Goal: Task Accomplishment & Management: Manage account settings

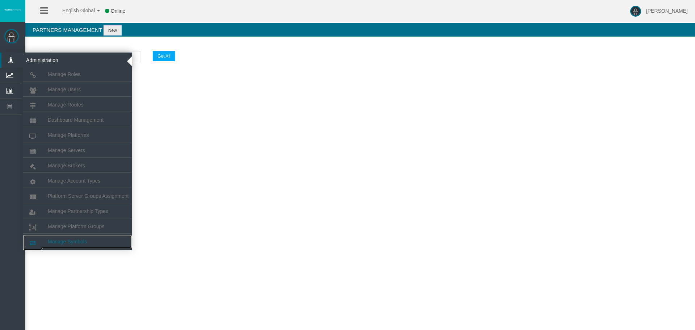
click at [91, 245] on link "Manage Symbols" at bounding box center [77, 241] width 109 height 13
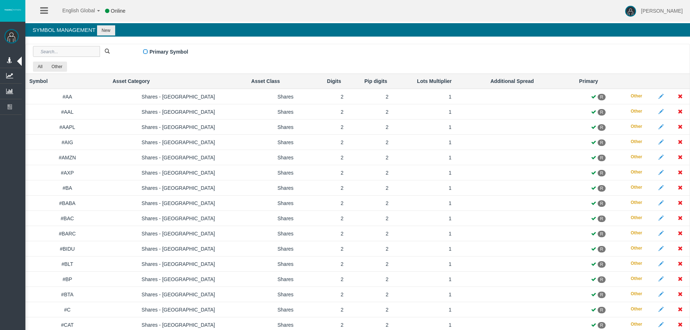
click at [92, 48] on input "text" at bounding box center [66, 51] width 67 height 11
paste input "USOIL"
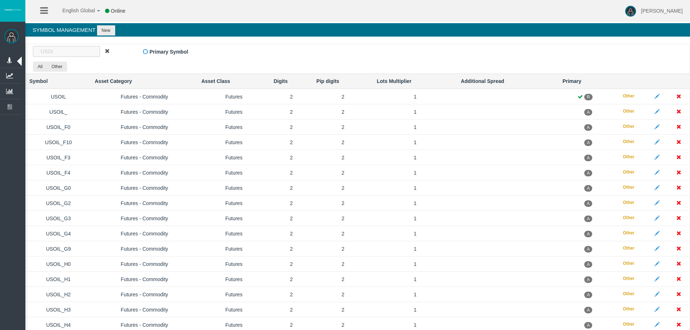
type input "USOI"
drag, startPoint x: 319, startPoint y: 305, endPoint x: 182, endPoint y: 29, distance: 308.3
click at [112, 28] on button "New" at bounding box center [106, 30] width 18 height 10
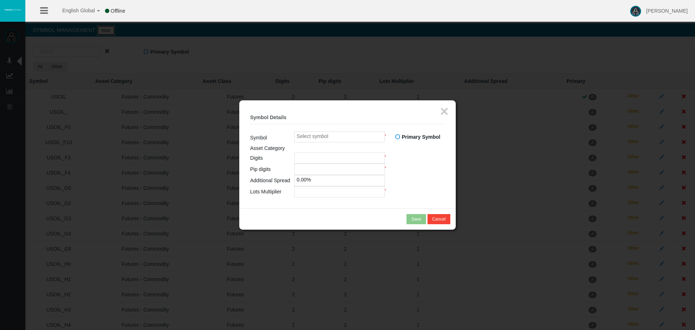
type input "0"
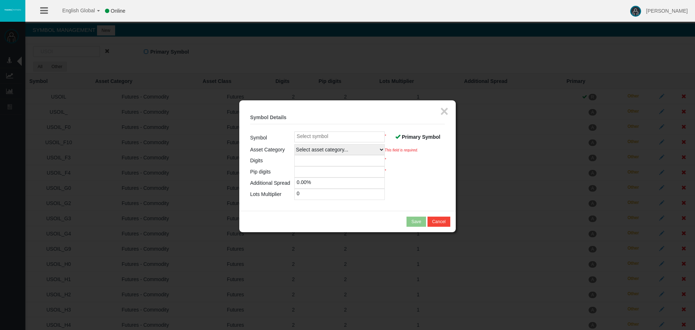
click at [399, 139] on span at bounding box center [397, 136] width 5 height 5
click at [0, 0] on input "Primary Symbol" at bounding box center [0, 0] width 0 height 0
click at [343, 135] on input at bounding box center [339, 136] width 91 height 11
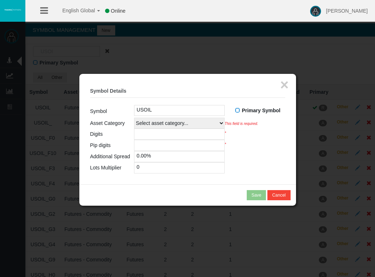
click at [164, 110] on input "USOIL" at bounding box center [179, 110] width 91 height 11
type input "USOIL_X5"
click at [184, 125] on select "Select asset category... Forex - Majors Forex - Minors Forex - Exotics Spot - G…" at bounding box center [179, 123] width 91 height 11
select select
click at [134, 118] on select "Select asset category... Forex - Majors Forex - Minors Forex - Exotics Spot - G…" at bounding box center [179, 123] width 91 height 11
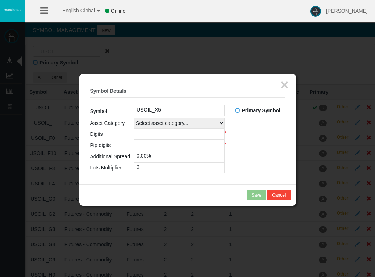
click at [256, 147] on table "Symbol USOIL_X5 Primary Symbol R A Asset Category Select asset category... Fore…" at bounding box center [187, 139] width 195 height 68
click at [178, 134] on input "number" at bounding box center [179, 134] width 91 height 11
type input "2"
click at [150, 145] on input "number" at bounding box center [179, 145] width 91 height 11
type input "2"
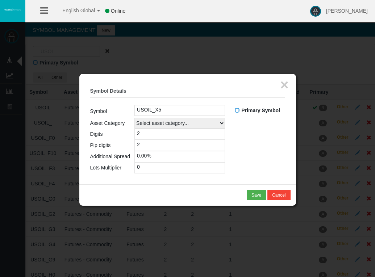
click at [147, 167] on input "0" at bounding box center [179, 167] width 91 height 11
drag, startPoint x: 147, startPoint y: 167, endPoint x: 101, endPoint y: 167, distance: 46.0
click at [101, 167] on tr "Lots Multiplier 0" at bounding box center [187, 167] width 195 height 11
type input "1"
click at [253, 155] on table "Symbol USOIL_X5 Primary Symbol R A Asset Category Select asset category... Fore…" at bounding box center [187, 139] width 195 height 68
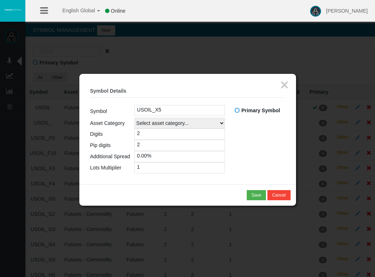
click at [157, 112] on input "USOIL_X5" at bounding box center [179, 110] width 91 height 11
type input "USOIL_Z5"
click at [271, 136] on table "Symbol USOIL_Z5 Primary Symbol R A Asset Category Select asset category... Fore…" at bounding box center [187, 139] width 195 height 68
click at [259, 195] on div "Save" at bounding box center [256, 195] width 10 height 7
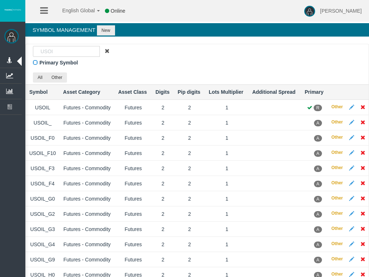
click at [186, 48] on div "USOI" at bounding box center [198, 51] width 340 height 11
click at [106, 29] on button "New" at bounding box center [106, 30] width 18 height 10
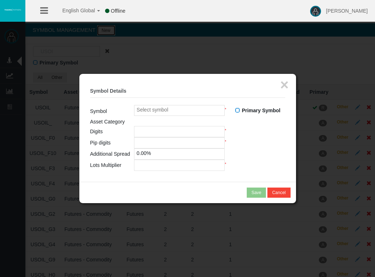
type input "0"
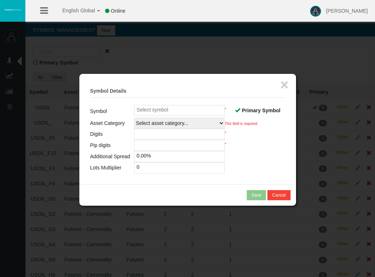
click at [142, 108] on input at bounding box center [179, 110] width 91 height 11
type input "NAT.GAS_Z5"
click at [160, 122] on select "Select asset category... Forex - Majors Forex - Minors Forex - Exotics Spot - G…" at bounding box center [179, 123] width 91 height 11
select select
click at [134, 118] on select "Select asset category... Forex - Majors Forex - Minors Forex - Exotics Spot - G…" at bounding box center [179, 123] width 91 height 11
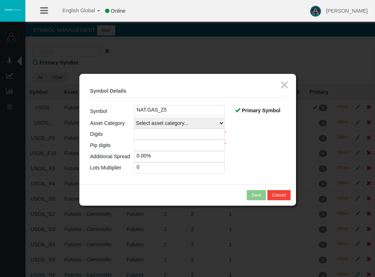
click at [162, 136] on input "number" at bounding box center [179, 134] width 91 height 11
type input "3"
click at [155, 148] on input "number" at bounding box center [179, 145] width 91 height 11
type input "3"
drag, startPoint x: 150, startPoint y: 167, endPoint x: 110, endPoint y: 172, distance: 40.6
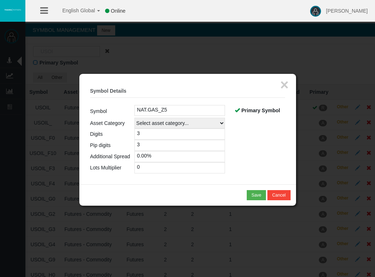
click at [110, 172] on tr "Lots Multiplier 0" at bounding box center [187, 167] width 195 height 11
type input "1"
click at [251, 138] on table "Symbol NAT.GAS_Z5 Primary Symbol R A Asset Category Select asset category... Fo…" at bounding box center [187, 139] width 195 height 68
click at [239, 112] on span at bounding box center [237, 110] width 5 height 5
click at [0, 0] on input "Primary Symbol" at bounding box center [0, 0] width 0 height 0
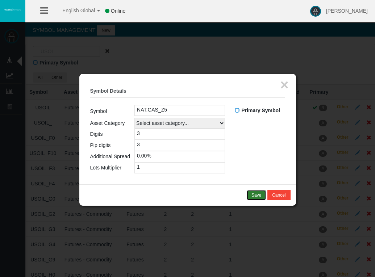
click at [256, 196] on div "Save" at bounding box center [256, 195] width 10 height 7
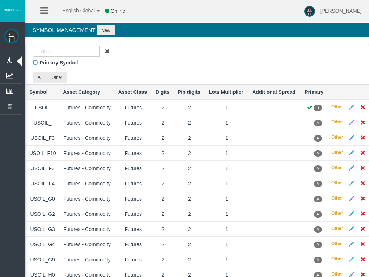
click at [156, 60] on div "Primary Symbol" at bounding box center [198, 63] width 340 height 12
click at [105, 25] on button "New" at bounding box center [106, 30] width 18 height 10
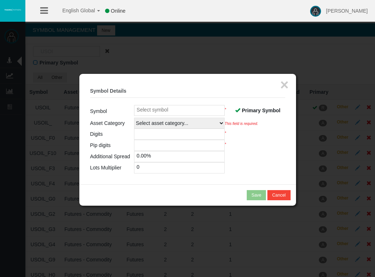
click at [239, 109] on span at bounding box center [237, 110] width 5 height 5
click at [0, 0] on input "Primary Symbol" at bounding box center [0, 0] width 0 height 0
click at [168, 109] on input at bounding box center [179, 110] width 91 height 11
type input "China50_Z5"
click at [181, 125] on select "Select asset category... Forex - Majors Forex - Minors Forex - Exotics Spot - G…" at bounding box center [179, 123] width 91 height 11
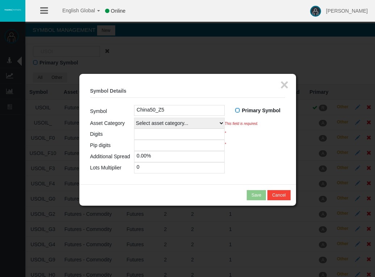
select select
click at [134, 118] on select "Select asset category... Forex - Majors Forex - Minors Forex - Exotics Spot - G…" at bounding box center [179, 123] width 91 height 11
click at [151, 140] on input "number" at bounding box center [179, 145] width 91 height 11
click at [151, 134] on input "number" at bounding box center [179, 134] width 91 height 11
type input "1"
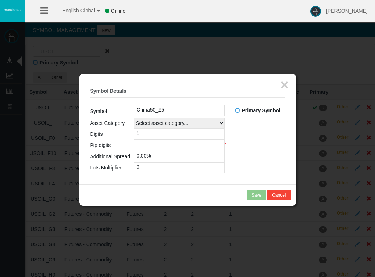
click at [153, 142] on input "number" at bounding box center [179, 145] width 91 height 11
type input "1"
drag, startPoint x: 154, startPoint y: 171, endPoint x: 91, endPoint y: 171, distance: 63.4
click at [91, 171] on tr "Lots Multiplier 0" at bounding box center [187, 167] width 195 height 11
type input "1"
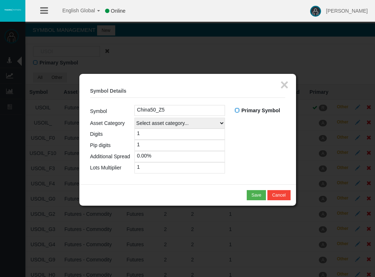
click at [265, 153] on table "Symbol China50_Z5 Primary Symbol R A Asset Category Select asset category... Fo…" at bounding box center [187, 139] width 195 height 68
click at [255, 194] on div "Save" at bounding box center [256, 195] width 10 height 7
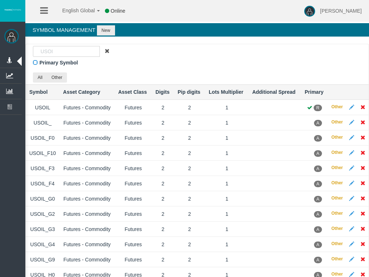
click at [144, 50] on div "USOI" at bounding box center [198, 51] width 340 height 11
click at [106, 31] on button "New" at bounding box center [106, 30] width 18 height 10
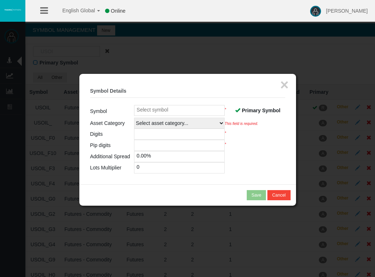
click at [175, 109] on input at bounding box center [179, 110] width 91 height 11
type input "Soybeans_U5"
click at [175, 123] on select "Select asset category... Forex - Majors Forex - Minors Forex - Exotics Spot - G…" at bounding box center [179, 123] width 91 height 11
select select
click at [134, 118] on select "Select asset category... Forex - Majors Forex - Minors Forex - Exotics Spot - G…" at bounding box center [179, 123] width 91 height 11
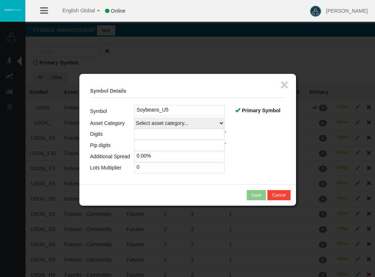
click at [147, 136] on input "number" at bounding box center [179, 134] width 91 height 11
type input "2"
click at [145, 146] on input "number" at bounding box center [179, 145] width 91 height 11
type input "2"
drag, startPoint x: 150, startPoint y: 170, endPoint x: 73, endPoint y: 171, distance: 77.1
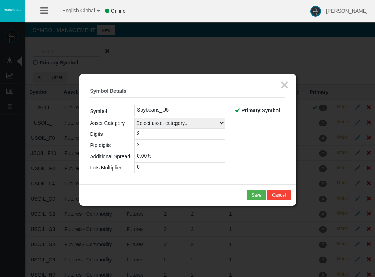
click at [73, 171] on body "English Global 简体中文 English Global 日本語 한국어 Online [PERSON_NAME] Help Log Out [P…" at bounding box center [187, 138] width 375 height 277
type input "1"
click at [279, 152] on table "Symbol Soybeans_U5 Primary Symbol R A Asset Category Select asset category... F…" at bounding box center [187, 139] width 195 height 68
click at [239, 107] on label "Primary Symbol" at bounding box center [257, 110] width 45 height 8
click at [0, 0] on input "Primary Symbol" at bounding box center [0, 0] width 0 height 0
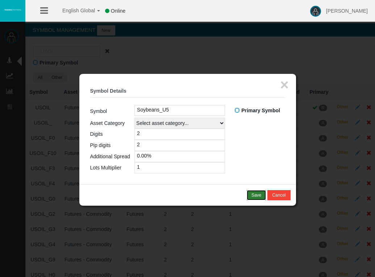
drag, startPoint x: 253, startPoint y: 196, endPoint x: 252, endPoint y: 222, distance: 25.3
click at [252, 214] on div "× Symbol Details Symbol Soybeans_U5 Primary Symbol R A Asset Category Forex - M…" at bounding box center [242, 178] width 109 height 79
click at [255, 193] on div "Save" at bounding box center [256, 195] width 10 height 7
click at [164, 111] on input "Soybeans_U5" at bounding box center [179, 110] width 91 height 11
click at [252, 192] on button "Save" at bounding box center [256, 195] width 19 height 10
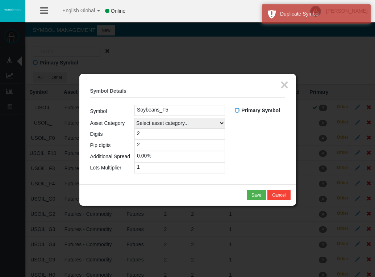
click at [180, 110] on input "Soybeans_F5" at bounding box center [179, 110] width 91 height 11
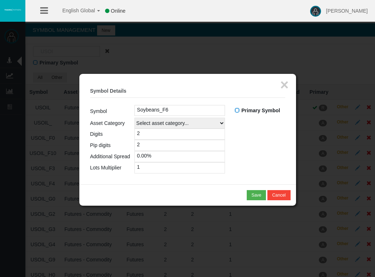
type input "Soybeans_F6"
click at [241, 135] on table "Symbol Soybeans_F6 Primary Symbol R A Asset Category Select asset category... F…" at bounding box center [187, 139] width 195 height 68
click at [256, 194] on div "Save" at bounding box center [256, 195] width 10 height 7
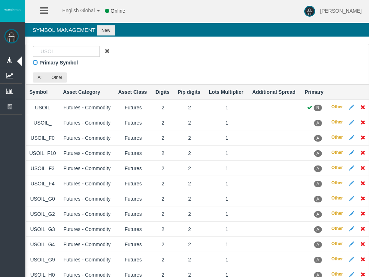
click at [169, 63] on div "Primary Symbol" at bounding box center [198, 63] width 340 height 12
click at [81, 51] on input "USOI" at bounding box center [66, 51] width 67 height 11
click at [104, 30] on button "New" at bounding box center [106, 30] width 18 height 10
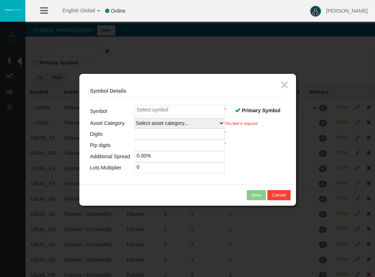
click at [239, 112] on span at bounding box center [237, 110] width 5 height 5
click at [0, 0] on input "Primary Symbol" at bounding box center [0, 0] width 0 height 0
click at [181, 107] on input at bounding box center [179, 110] width 91 height 11
type input "UKOIL_F6"
click at [172, 125] on select "Select asset category... Forex - Majors Forex - Minors Forex - Exotics Spot - G…" at bounding box center [179, 123] width 91 height 11
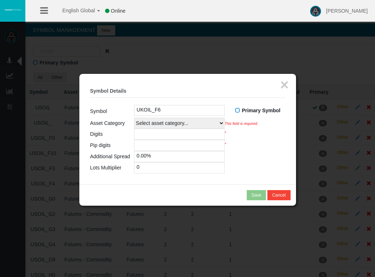
select select
click at [134, 118] on select "Select asset category... Forex - Majors Forex - Minors Forex - Exotics Spot - G…" at bounding box center [179, 123] width 91 height 11
click at [155, 130] on input "number" at bounding box center [179, 134] width 91 height 11
type input "2"
click at [147, 146] on input "number" at bounding box center [179, 145] width 91 height 11
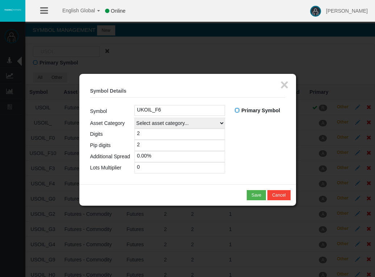
type input "2"
drag, startPoint x: 157, startPoint y: 168, endPoint x: 49, endPoint y: 167, distance: 108.3
click at [49, 167] on body "English Global 简体中文 English Global 日本語 한국어 Online [PERSON_NAME] Help Log Out [P…" at bounding box center [187, 138] width 375 height 277
type input "1"
click at [258, 128] on td "Select asset category... Forex - Majors Forex - Minors Forex - Exotics Spot - G…" at bounding box center [209, 123] width 150 height 11
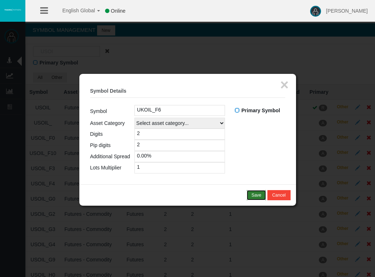
click at [256, 194] on div "Save" at bounding box center [256, 195] width 10 height 7
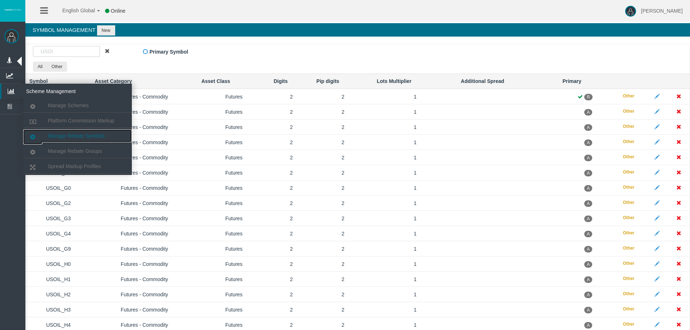
click at [85, 136] on span "Manage Rebate Symbols" at bounding box center [76, 136] width 57 height 6
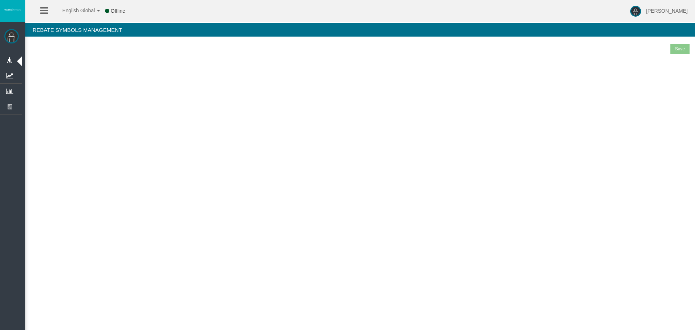
select select "25"
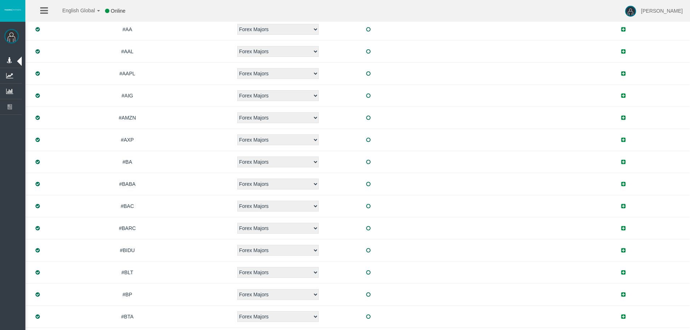
scroll to position [369, 0]
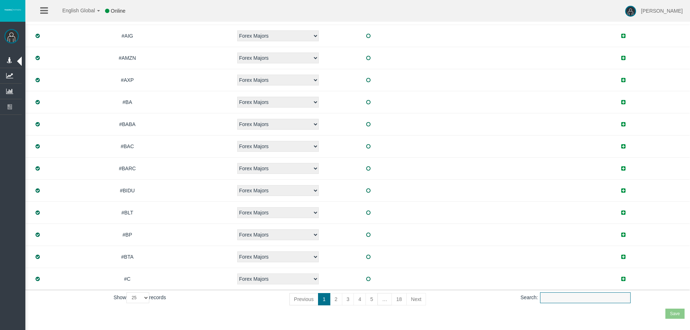
click at [561, 295] on input "Search:" at bounding box center [585, 297] width 91 height 11
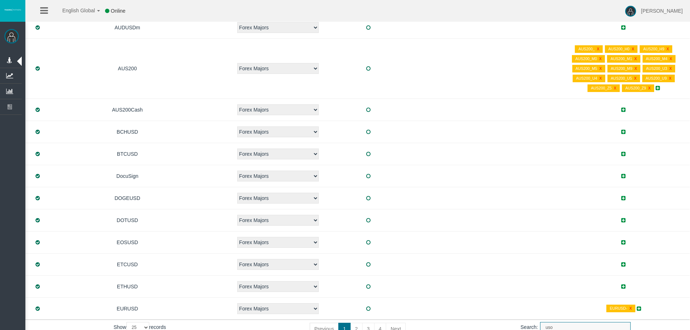
scroll to position [44, 0]
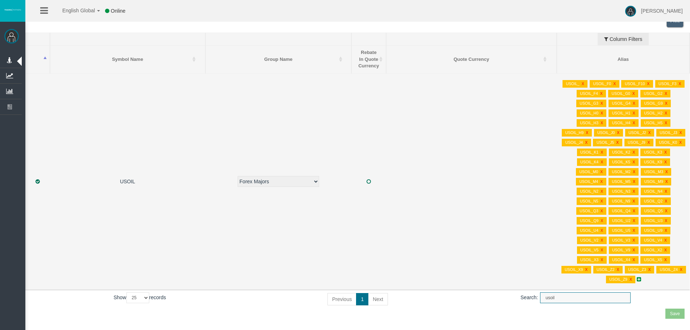
type input "usoil"
click at [639, 278] on icon at bounding box center [639, 279] width 4 height 5
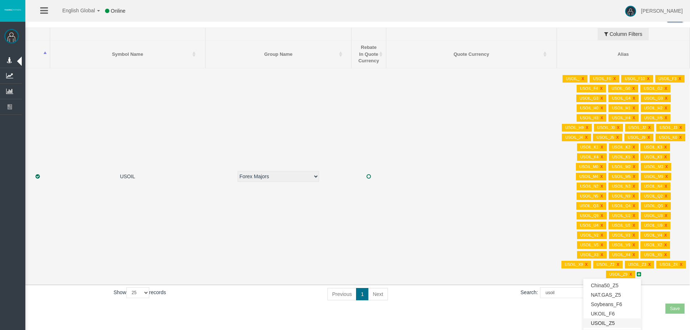
click at [610, 322] on link "USOIL_Z5" at bounding box center [611, 322] width 57 height 9
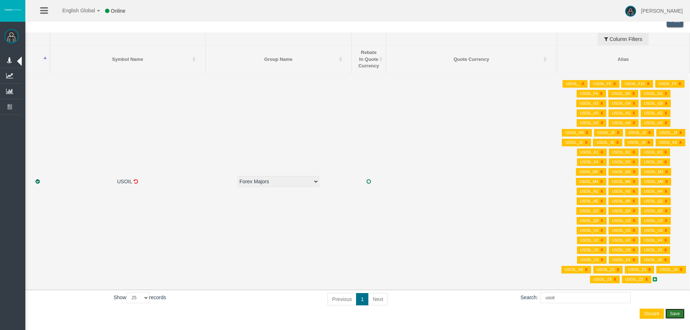
click at [679, 313] on div "Save" at bounding box center [675, 313] width 10 height 7
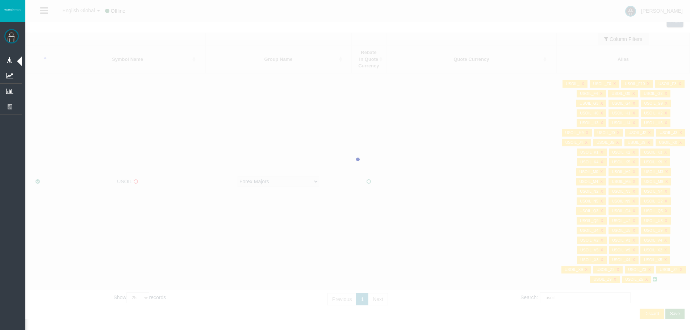
select select "25"
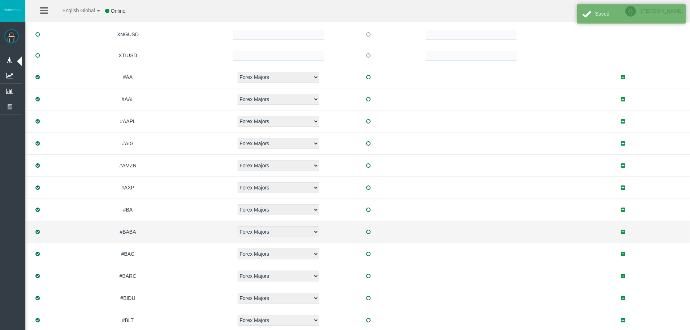
scroll to position [369, 0]
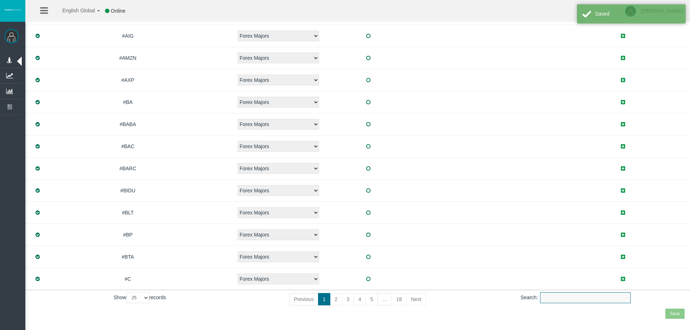
click at [565, 299] on input "Search:" at bounding box center [585, 297] width 91 height 11
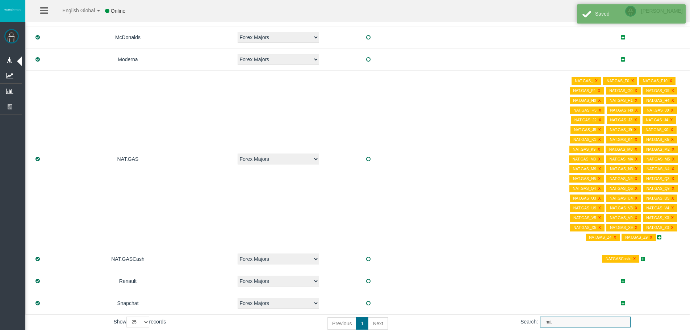
scroll to position [27, 0]
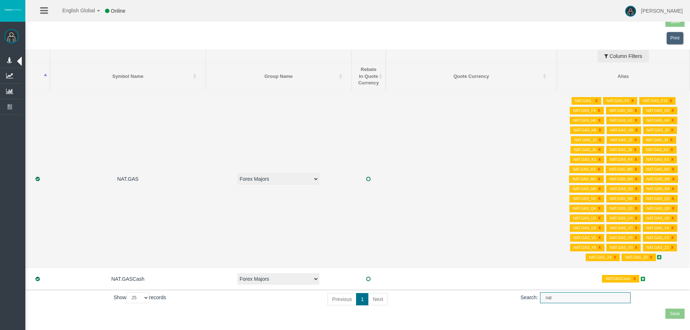
type input "nat"
click at [659, 256] on icon at bounding box center [659, 257] width 4 height 5
click at [634, 277] on link "NAT.GAS_Z5" at bounding box center [632, 277] width 57 height 9
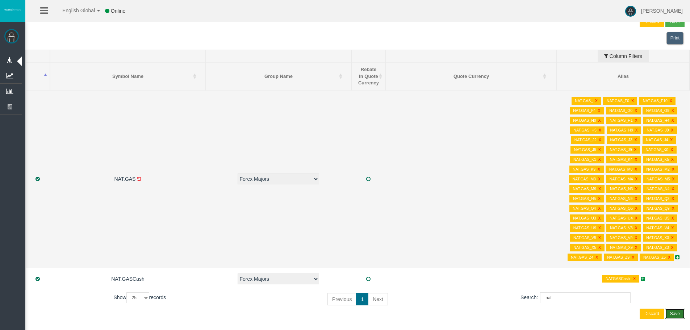
click at [674, 308] on button "Save" at bounding box center [674, 313] width 19 height 10
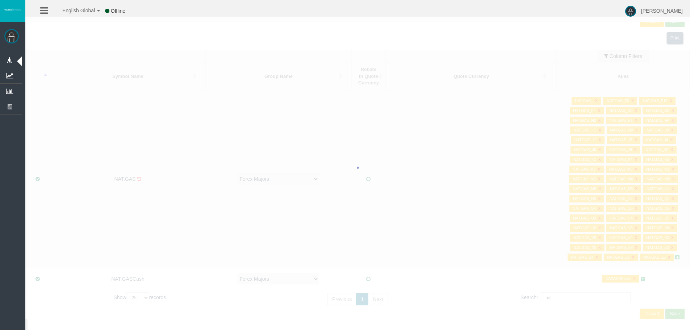
select select "25"
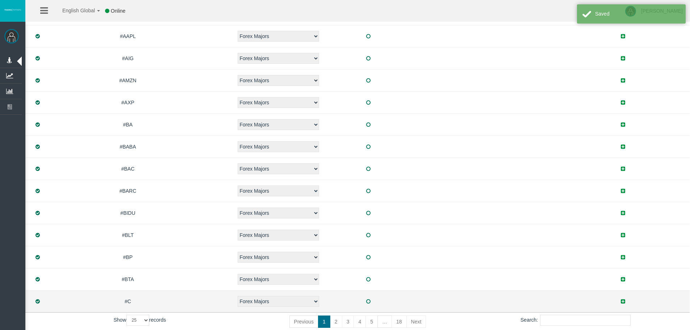
scroll to position [369, 0]
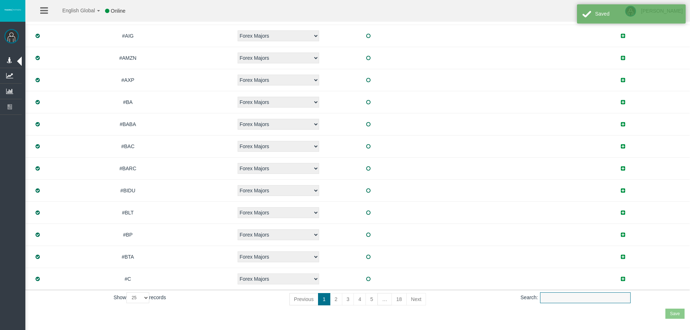
click at [558, 300] on input "Search:" at bounding box center [585, 297] width 91 height 11
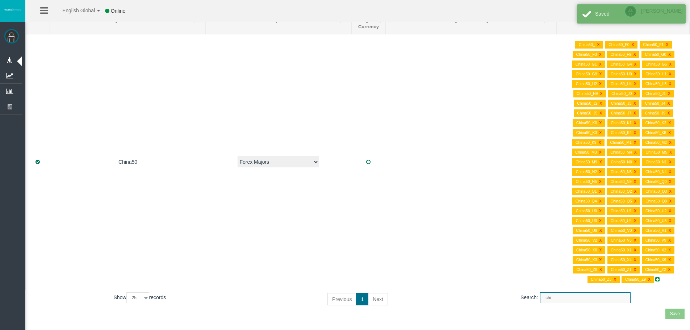
scroll to position [83, 0]
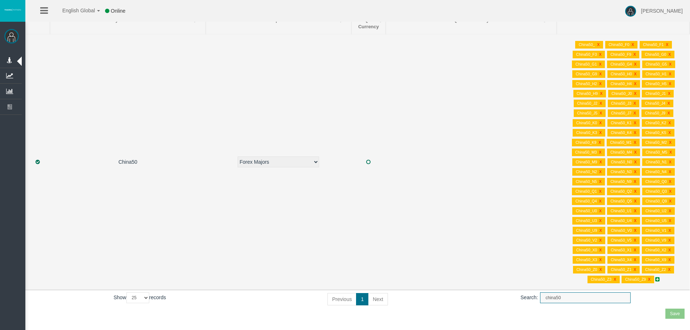
type input "china50"
click at [657, 279] on icon at bounding box center [657, 279] width 4 height 5
click at [631, 290] on link "China50_Z5" at bounding box center [630, 290] width 57 height 9
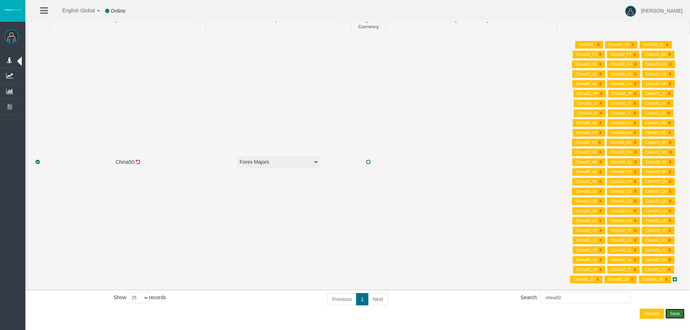
click at [676, 314] on div "Save" at bounding box center [675, 313] width 10 height 7
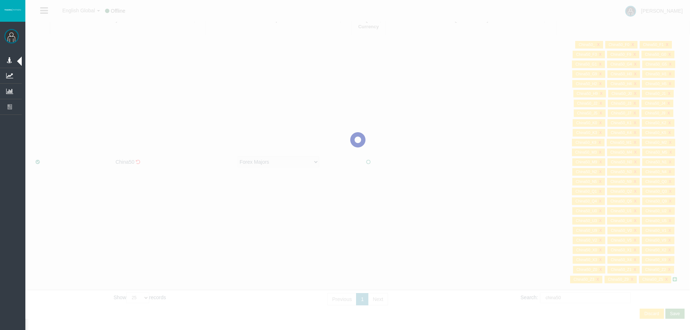
select select "25"
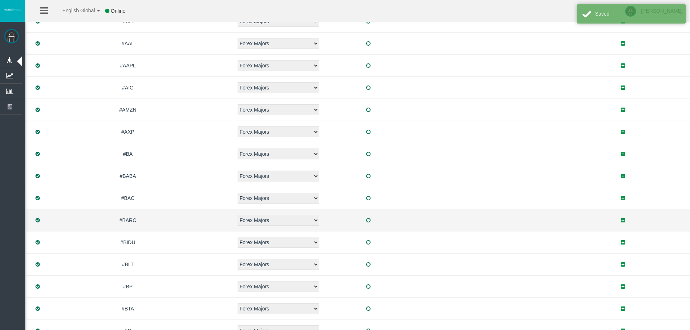
scroll to position [369, 0]
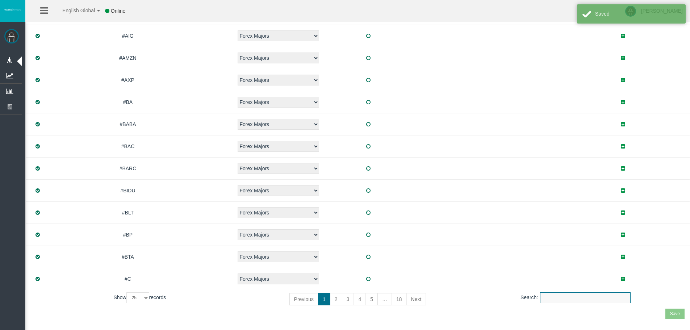
click at [576, 299] on input "Search:" at bounding box center [585, 297] width 91 height 11
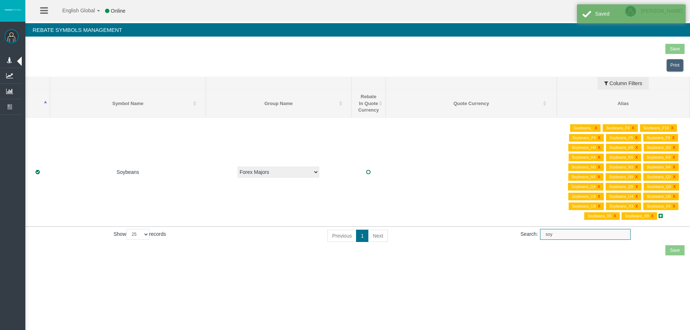
scroll to position [0, 0]
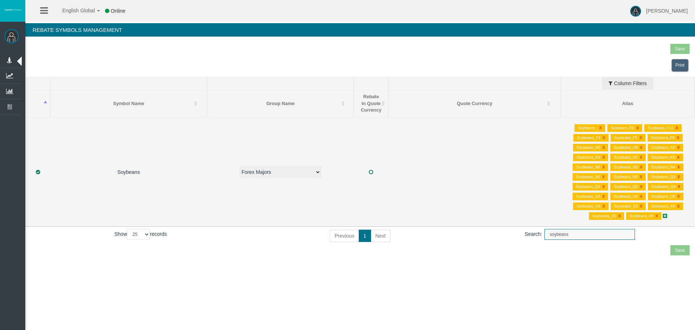
type input "soybeans"
click at [663, 215] on icon at bounding box center [665, 215] width 4 height 5
click at [640, 224] on link "Soybeans_F6" at bounding box center [638, 226] width 57 height 9
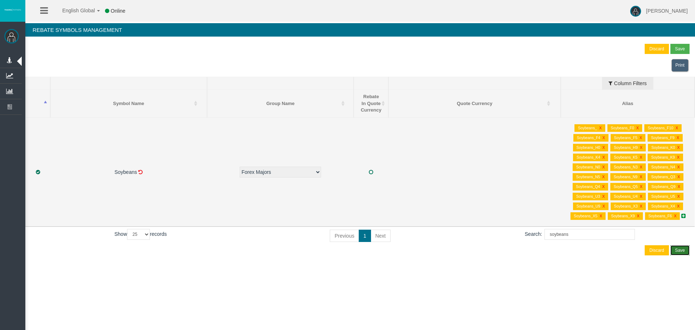
click at [673, 247] on button "Save" at bounding box center [680, 250] width 19 height 10
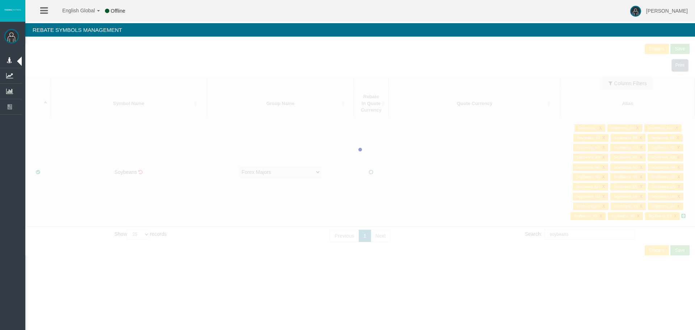
select select "25"
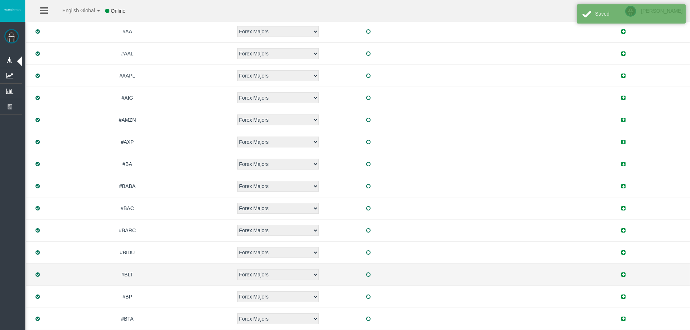
scroll to position [369, 0]
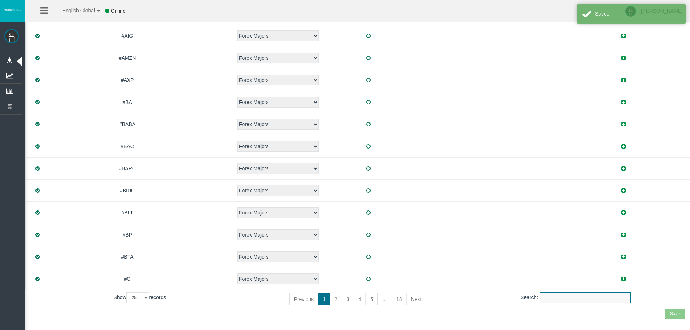
click at [584, 298] on input "Search:" at bounding box center [585, 297] width 91 height 11
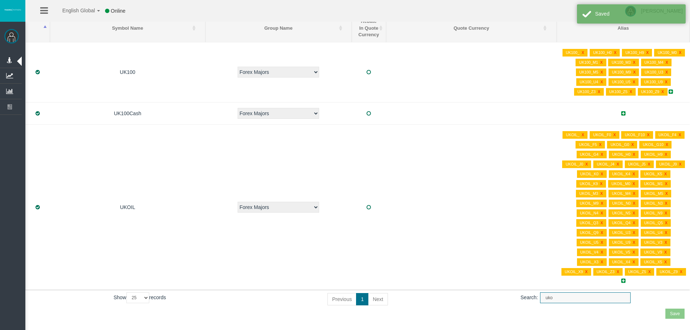
scroll to position [0, 0]
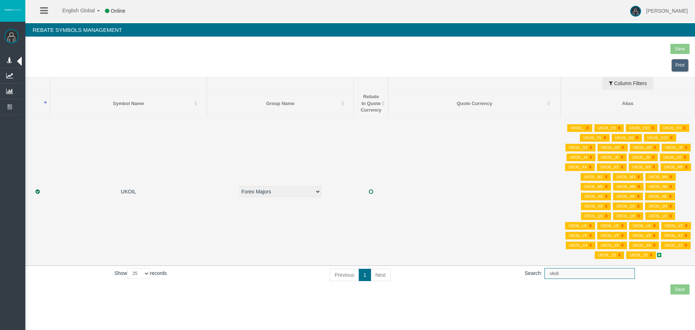
type input "ukoil"
click at [662, 256] on td "UKOIL_ X UKOIL_F0 X UKOIL_F10 X UKOIL_F4 X UKOIL_F5 X UKOIL_G0 X UKOIL_G10 X UK…" at bounding box center [628, 191] width 134 height 148
click at [659, 255] on icon at bounding box center [659, 254] width 4 height 5
click at [647, 270] on link "UKOIL_F6" at bounding box center [632, 265] width 57 height 9
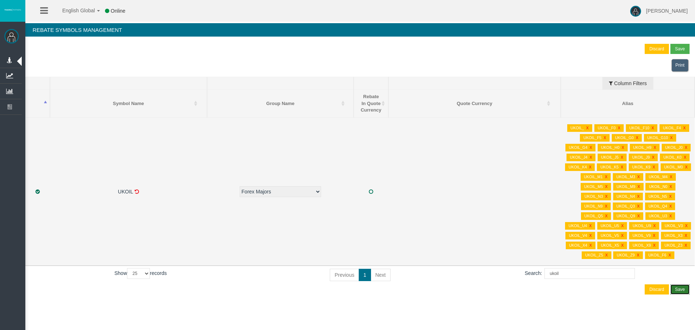
click at [682, 289] on div "Save" at bounding box center [680, 289] width 10 height 7
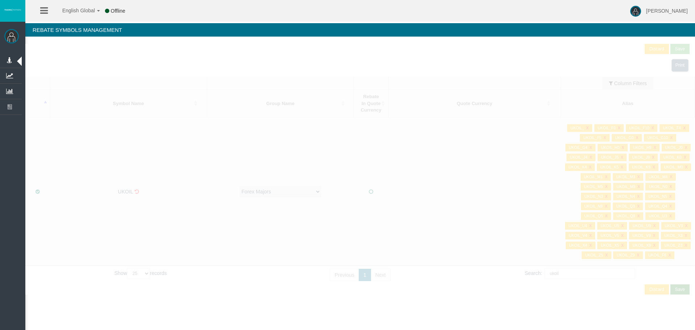
select select "25"
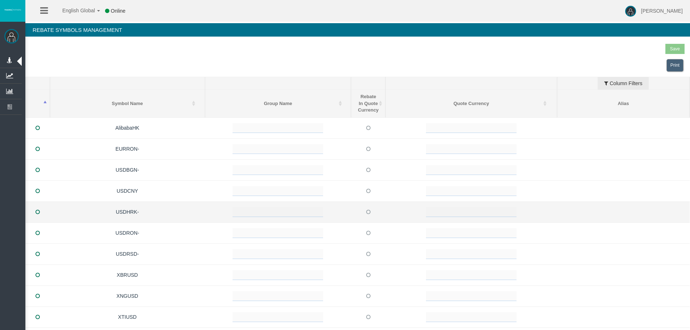
click at [591, 214] on td at bounding box center [623, 211] width 133 height 21
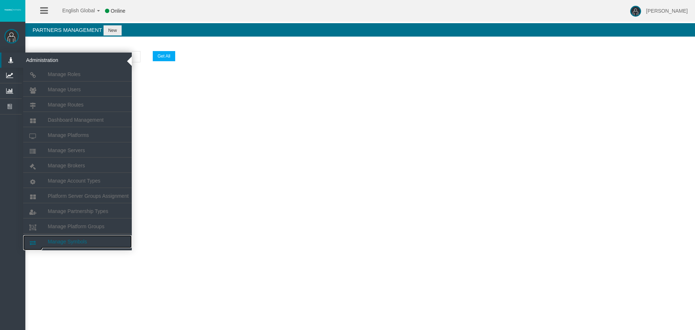
click at [80, 240] on span "Manage Symbols" at bounding box center [67, 242] width 39 height 6
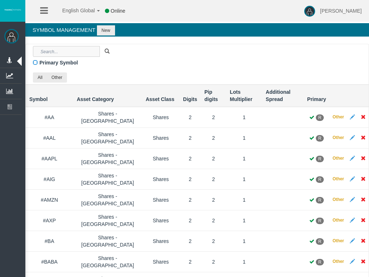
click at [56, 50] on input "text" at bounding box center [66, 51] width 67 height 11
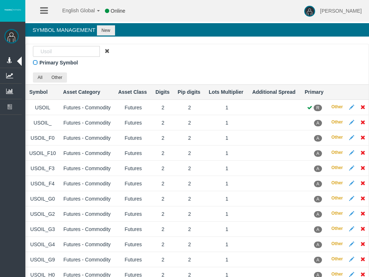
drag, startPoint x: 183, startPoint y: 13, endPoint x: 193, endPoint y: 1, distance: 15.4
click at [157, 15] on div "English Global 简体中文 English Global 日本語 한국어 Online Leticia Patsalidou Help Log O…" at bounding box center [184, 11] width 369 height 22
click at [56, 50] on input "Usoil" at bounding box center [66, 51] width 67 height 11
click at [60, 53] on input "Usoil" at bounding box center [66, 51] width 67 height 11
type input "U"
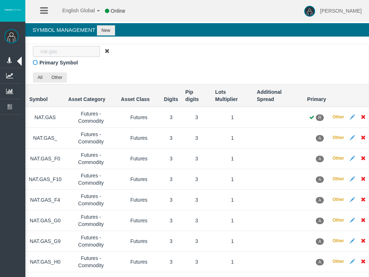
drag, startPoint x: 73, startPoint y: 49, endPoint x: -54, endPoint y: 49, distance: 126.4
click at [0, 49] on html "English Global 简体中文 English Global 日本語 한국어 Online Leticia Patsalidou Help Log O…" at bounding box center [184, 138] width 369 height 277
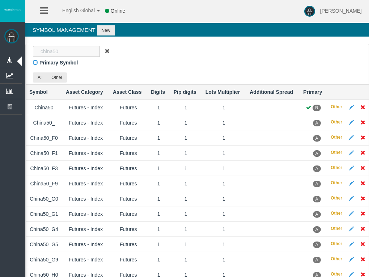
click at [92, 52] on input "china50" at bounding box center [66, 51] width 67 height 11
drag, startPoint x: 92, startPoint y: 51, endPoint x: 3, endPoint y: 47, distance: 88.5
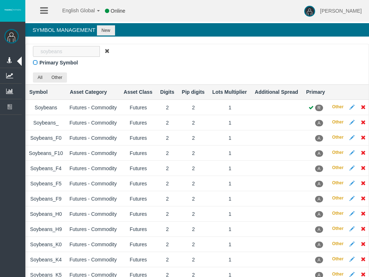
click at [59, 53] on input "soybeans" at bounding box center [66, 51] width 67 height 11
drag, startPoint x: 66, startPoint y: 49, endPoint x: -43, endPoint y: 47, distance: 108.6
click at [0, 47] on html "English Global 简体中文 English Global 日本語 한국어 Online Leticia Patsalidou Help Log O…" at bounding box center [184, 138] width 369 height 277
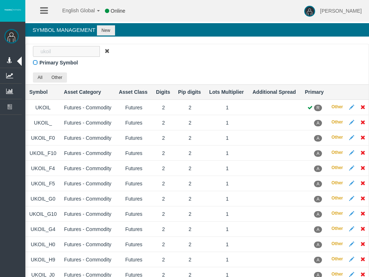
type input "ukoil"
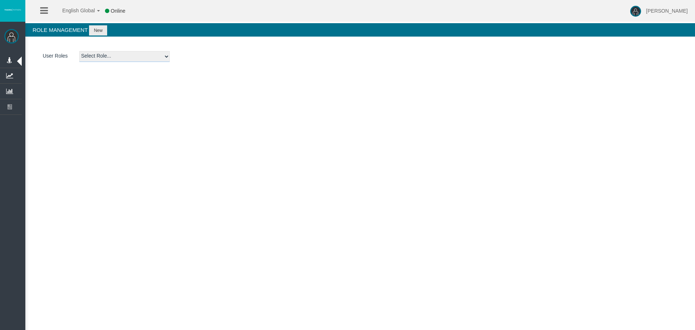
click at [164, 62] on select "Select Role... Admin AML Partner Sales Agent BackOffice Platform Admin Dealer f…" at bounding box center [124, 56] width 91 height 11
select select "15"
click at [79, 51] on select "Select Role... Admin AML Partner Sales Agent BackOffice Platform Admin Dealer f…" at bounding box center [124, 56] width 91 height 11
select select "26"
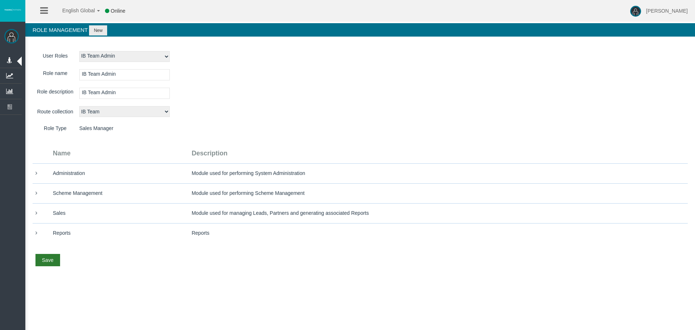
click at [49, 259] on div "Save" at bounding box center [48, 259] width 12 height 7
click at [203, 223] on td "Reports" at bounding box center [440, 233] width 496 height 20
drag, startPoint x: 43, startPoint y: 260, endPoint x: 47, endPoint y: 261, distance: 4.2
click at [43, 260] on div "Save" at bounding box center [48, 259] width 12 height 7
click at [60, 281] on link "Save all" at bounding box center [64, 282] width 57 height 9
